Goal: Task Accomplishment & Management: Complete application form

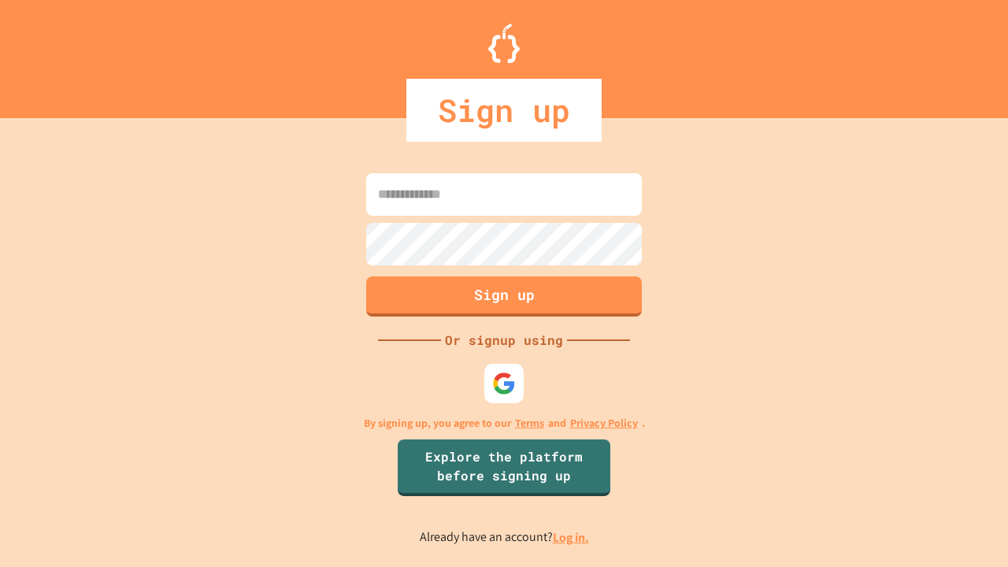
click at [572, 537] on link "Log in." at bounding box center [571, 537] width 36 height 17
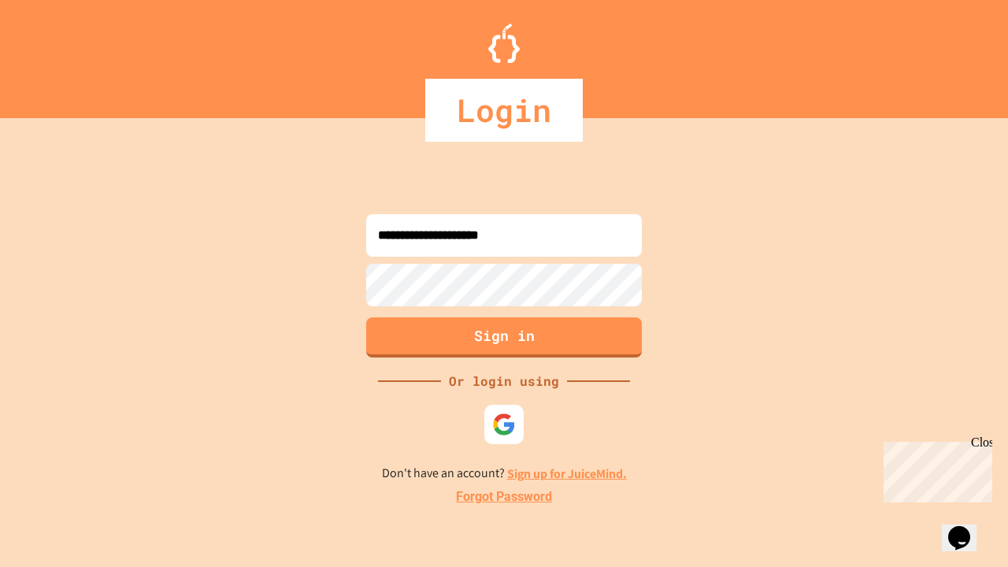
type input "**********"
